Goal: Find contact information: Find contact information

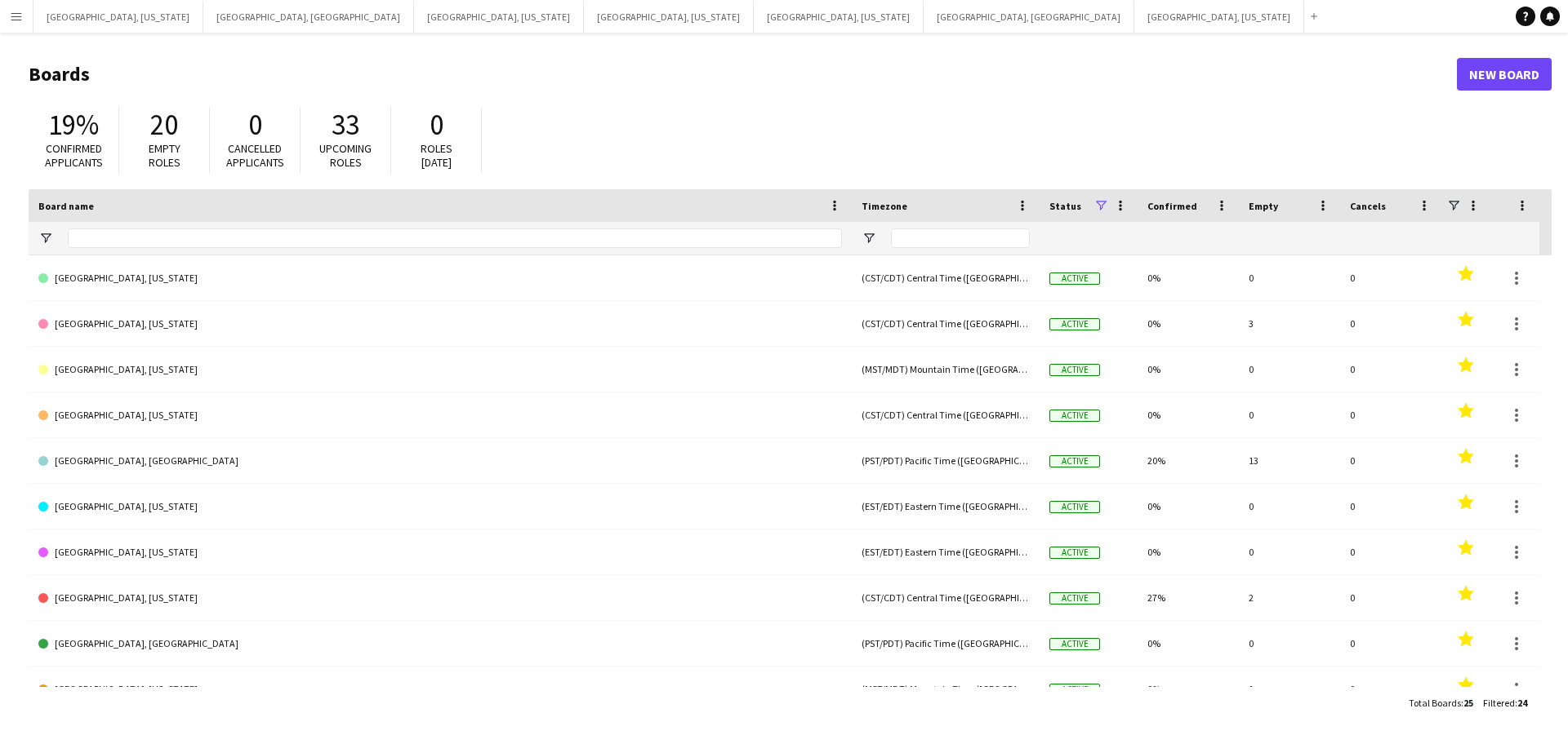
click at [1, 19] on button "Menu" at bounding box center [16, 16] width 33 height 33
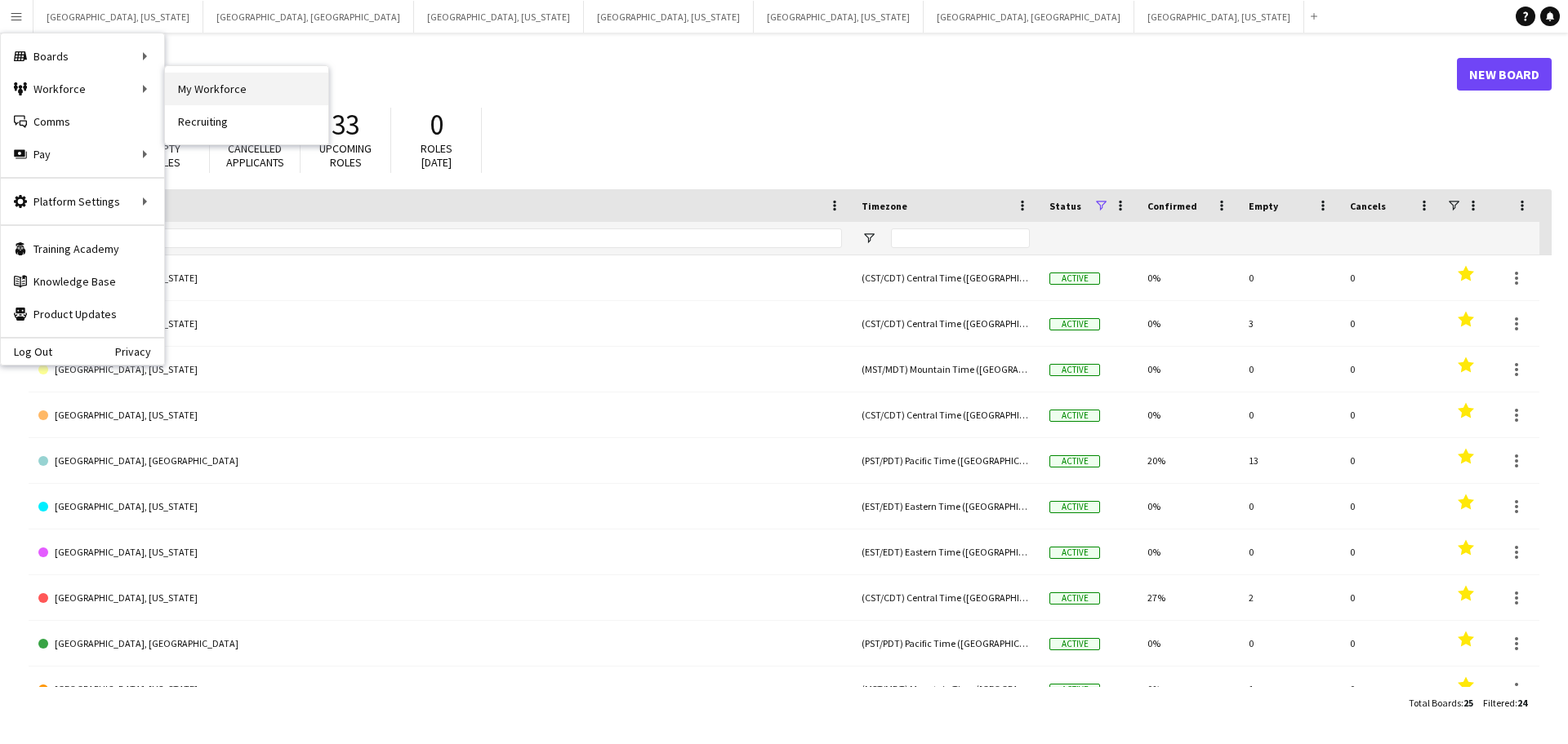
click at [219, 81] on link "My Workforce" at bounding box center [246, 89] width 163 height 33
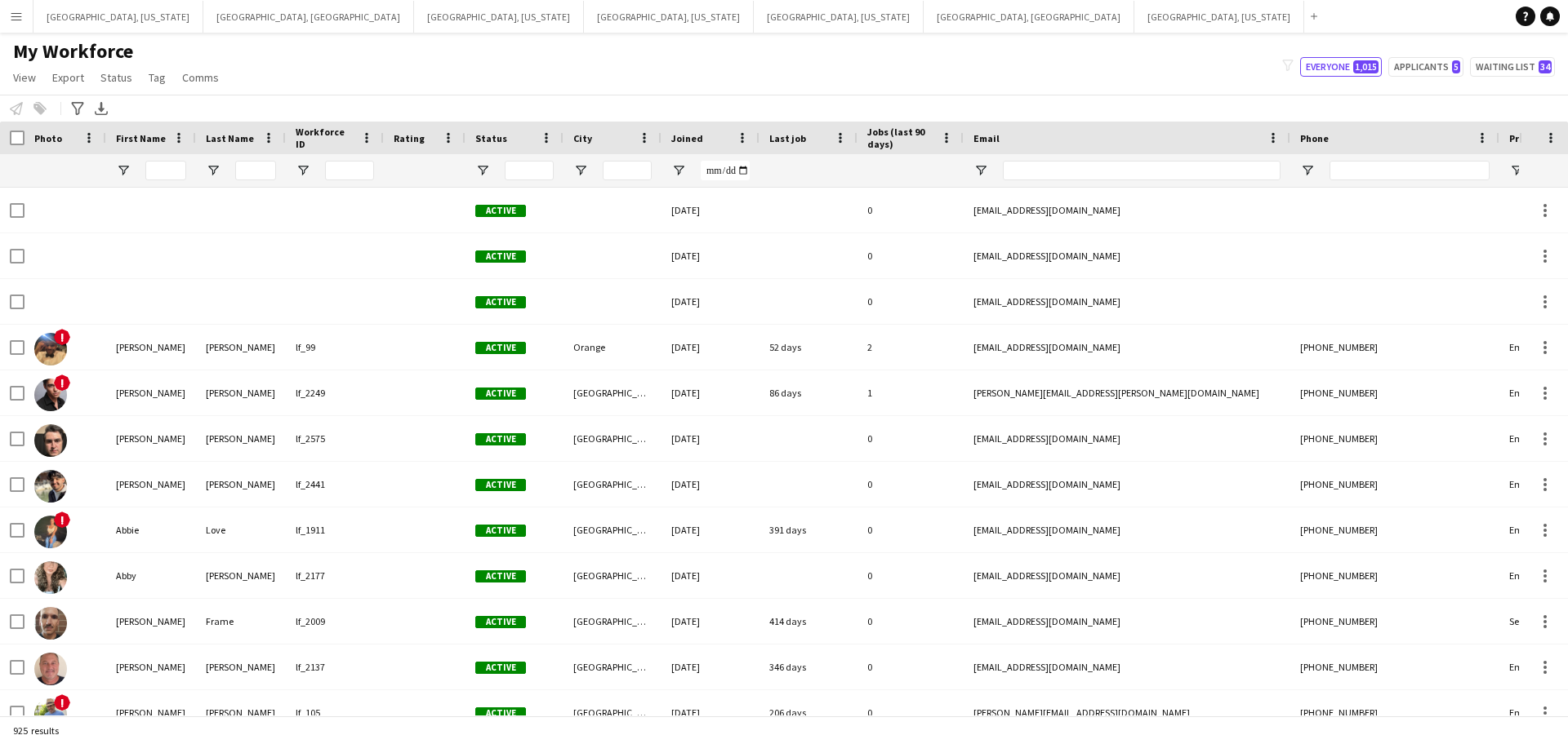
type input "****"
type input "**********"
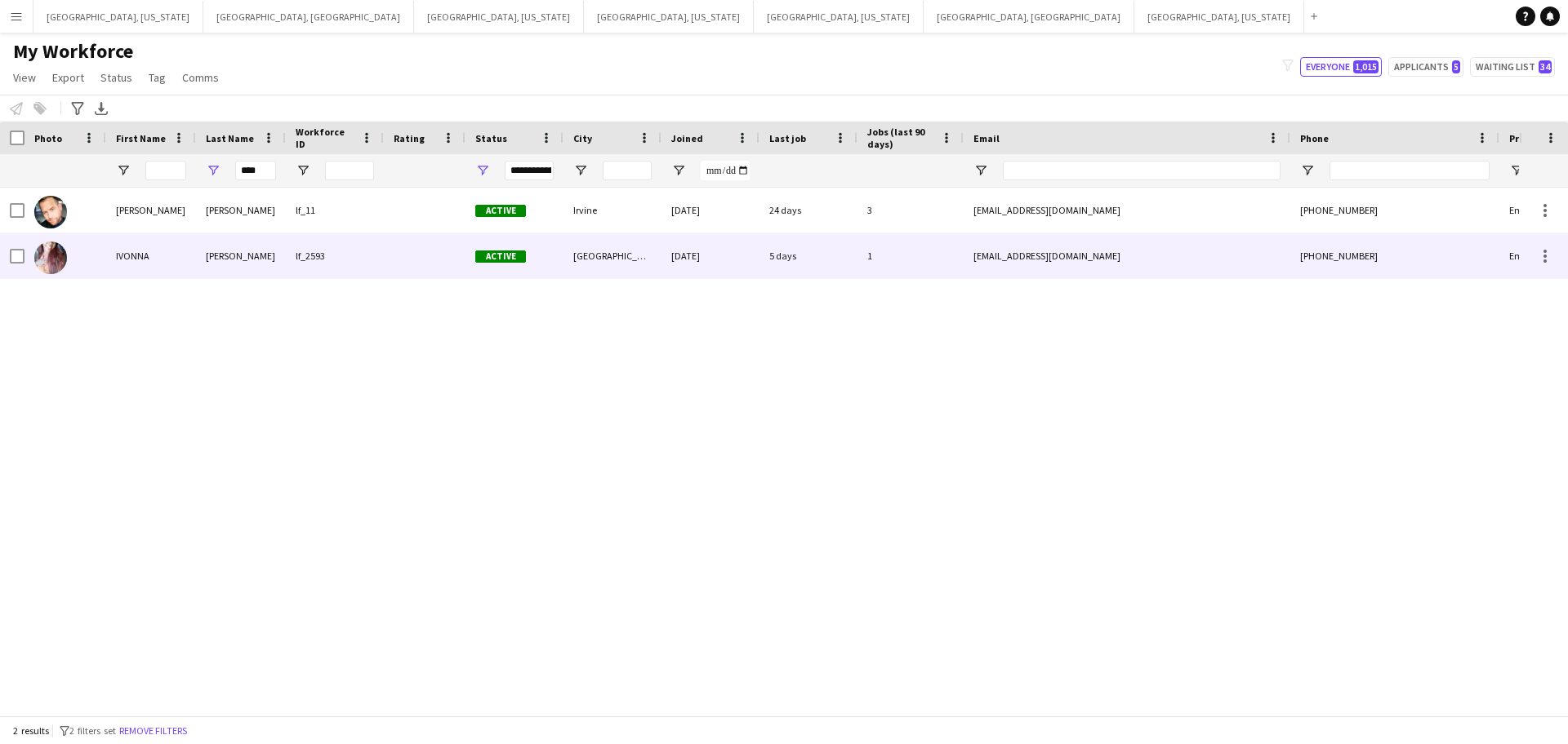
click at [228, 269] on div "[PERSON_NAME]" at bounding box center [241, 255] width 90 height 45
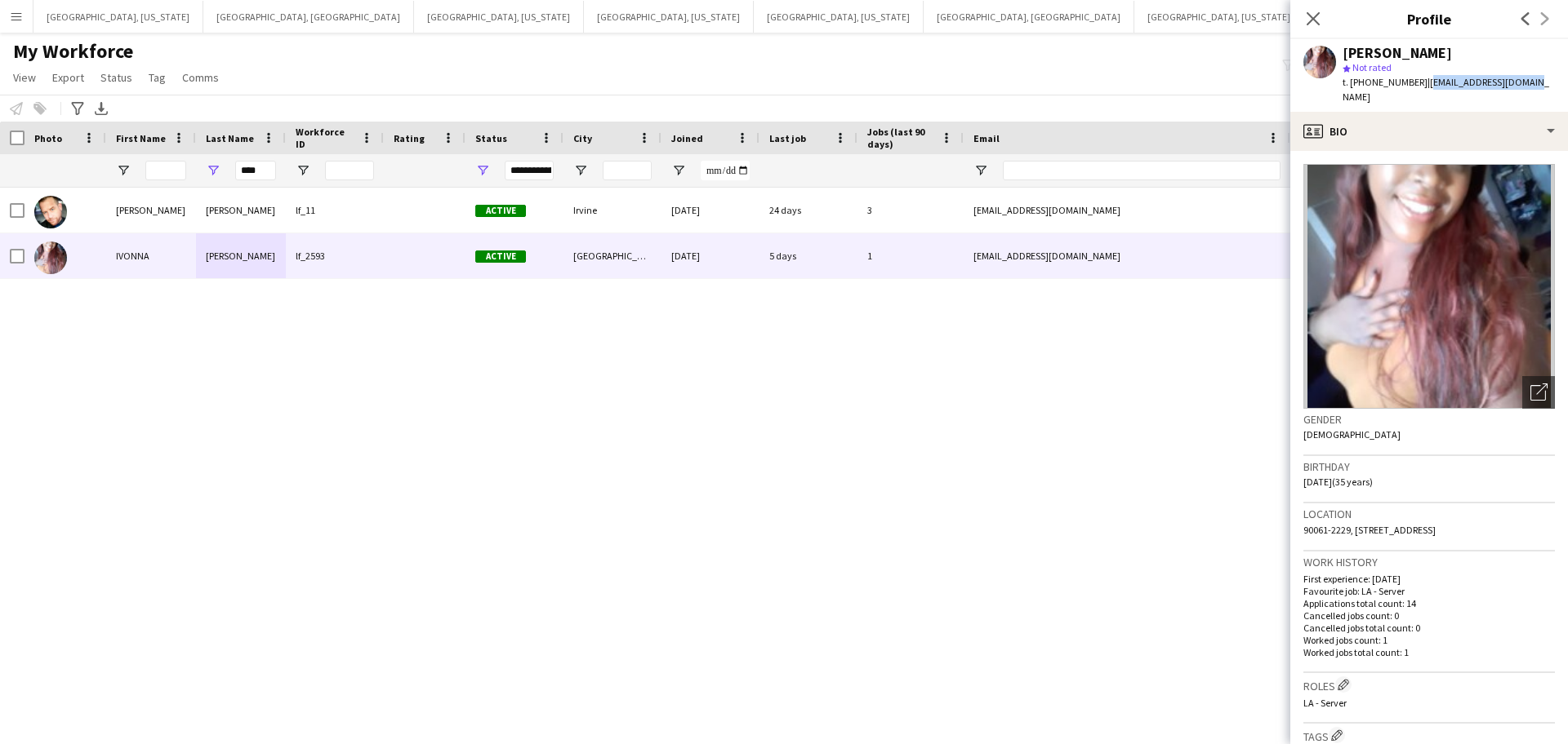
drag, startPoint x: 1417, startPoint y: 81, endPoint x: 1492, endPoint y: 80, distance: 75.0
click at [1543, 78] on app-profile-header "[PERSON_NAME] star Not rated t. [PHONE_NUMBER] | [EMAIL_ADDRESS][DOMAIN_NAME]" at bounding box center [1428, 75] width 277 height 73
copy span "[EMAIL_ADDRESS][DOMAIN_NAME]"
drag, startPoint x: 1357, startPoint y: 515, endPoint x: 1391, endPoint y: 529, distance: 36.8
click at [1391, 529] on div "Location 90061-2229, [STREET_ADDRESS]" at bounding box center [1428, 528] width 251 height 47
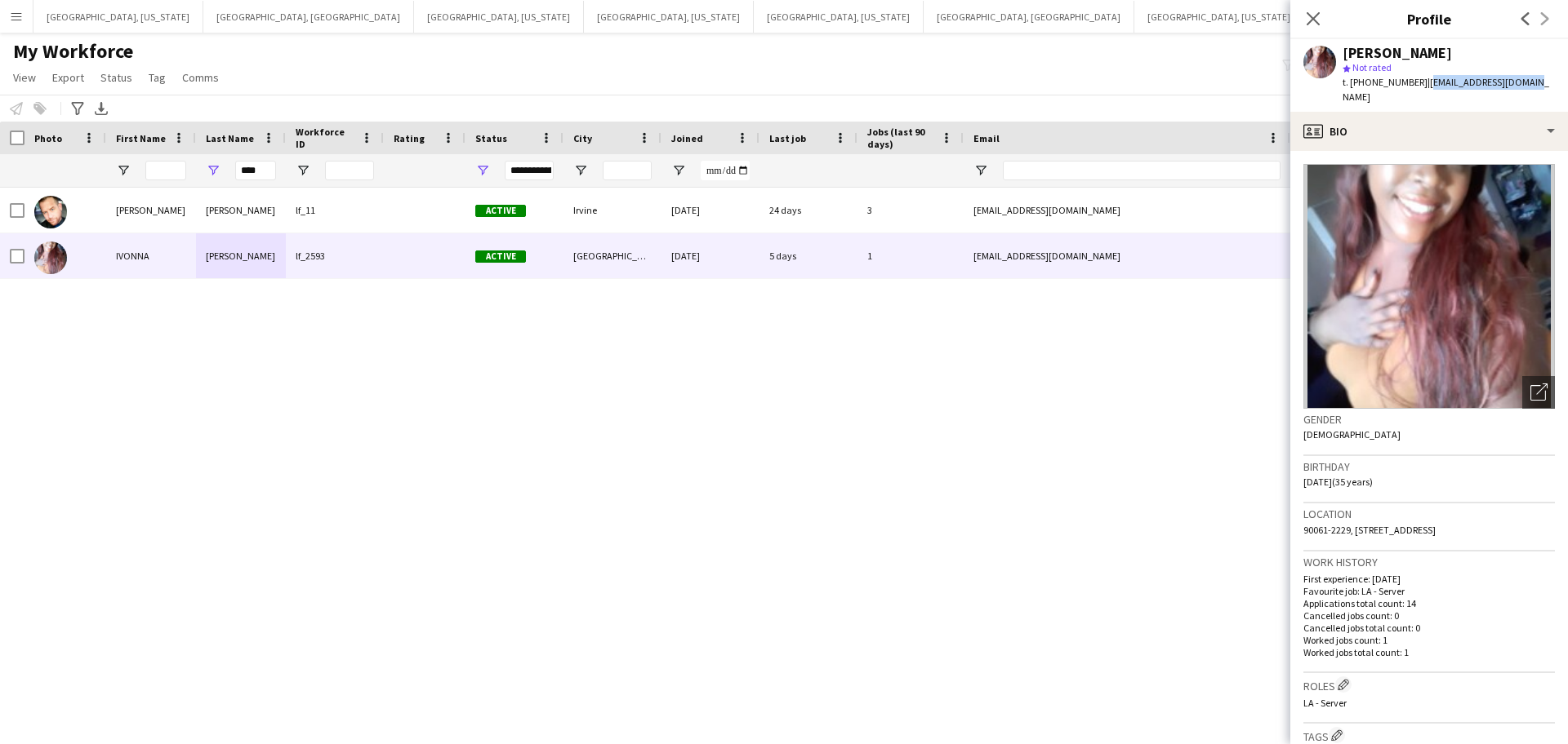
click at [1399, 529] on div "Location 90061-2229, [STREET_ADDRESS]" at bounding box center [1428, 528] width 251 height 47
drag, startPoint x: 1357, startPoint y: 514, endPoint x: 1368, endPoint y: 515, distance: 11.0
click at [1368, 524] on span "90061-2229, [STREET_ADDRESS]" at bounding box center [1369, 530] width 132 height 12
drag, startPoint x: 1355, startPoint y: 514, endPoint x: 1426, endPoint y: 513, distance: 71.0
click at [1434, 524] on span "90061-2229, [STREET_ADDRESS]" at bounding box center [1369, 530] width 132 height 12
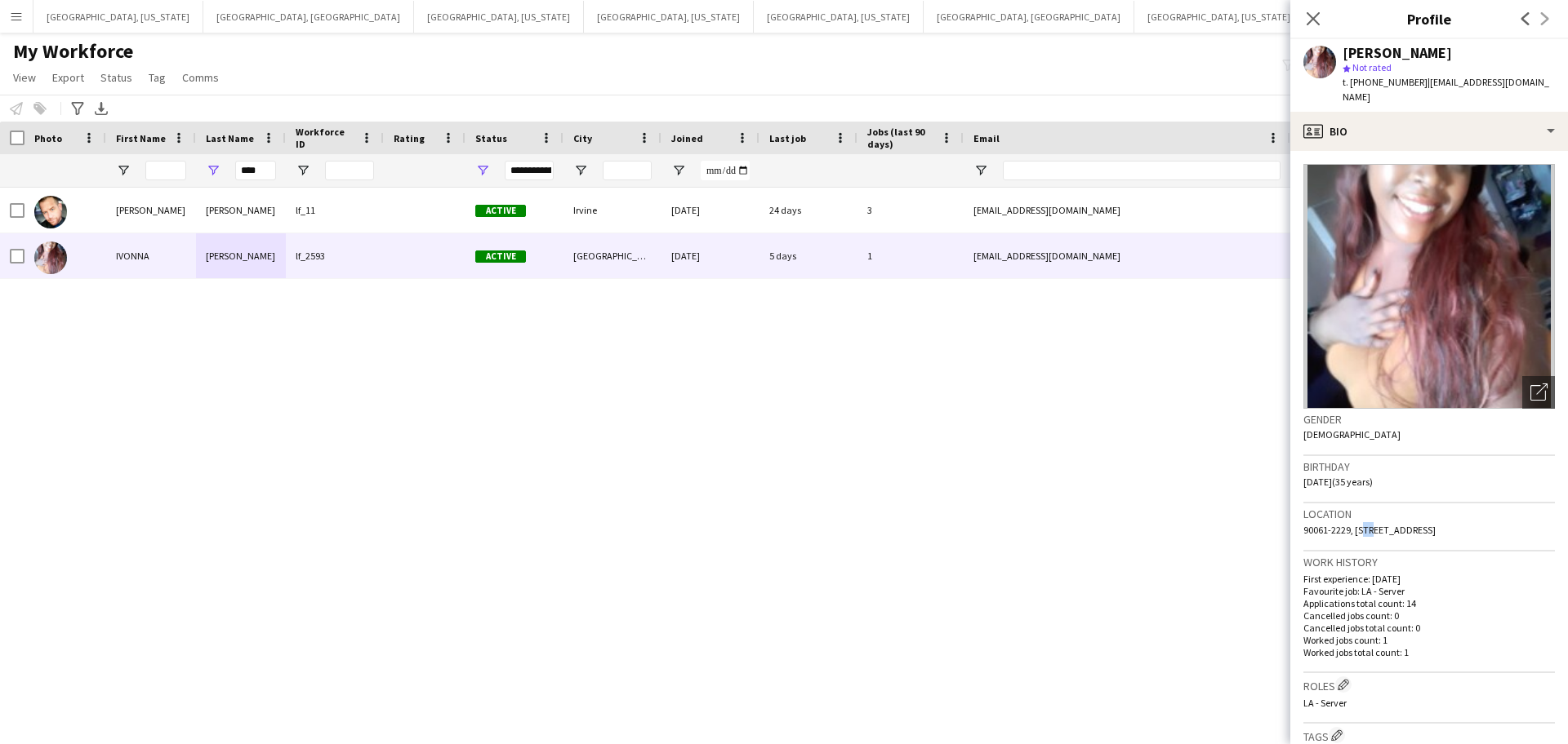
copy span "[STREET_ADDRESS]"
drag, startPoint x: 1414, startPoint y: 80, endPoint x: 1502, endPoint y: 78, distance: 88.0
click at [1539, 76] on app-profile-header "[PERSON_NAME] star Not rated t. [PHONE_NUMBER] | [EMAIL_ADDRESS][DOMAIN_NAME]" at bounding box center [1428, 75] width 277 height 73
copy span "[EMAIL_ADDRESS][DOMAIN_NAME]"
